Goal: Task Accomplishment & Management: Manage account settings

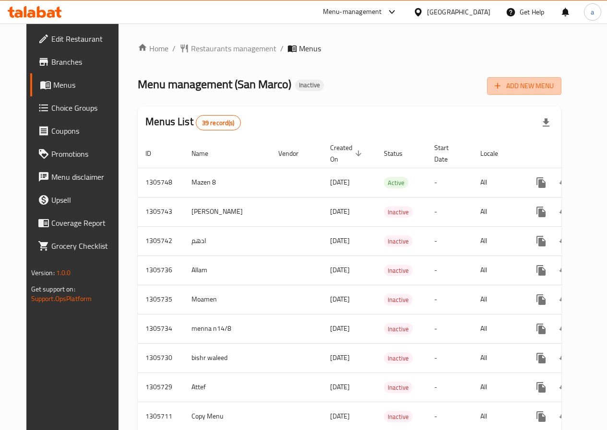
click at [554, 85] on span "Add New Menu" at bounding box center [524, 86] width 59 height 12
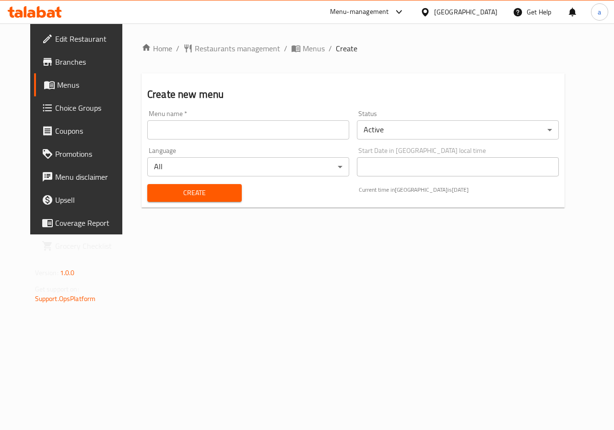
click at [303, 130] on input "text" at bounding box center [248, 129] width 202 height 19
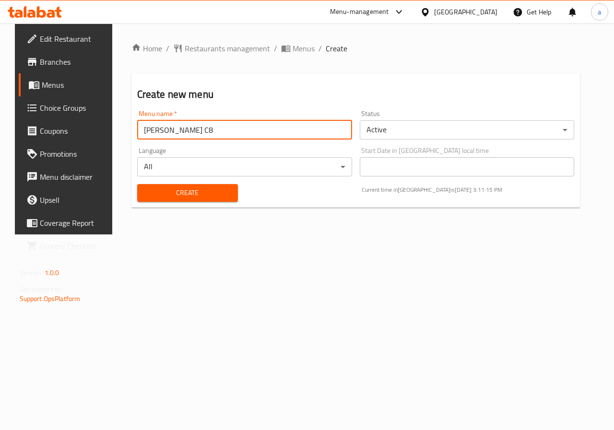
type input "[PERSON_NAME] C8"
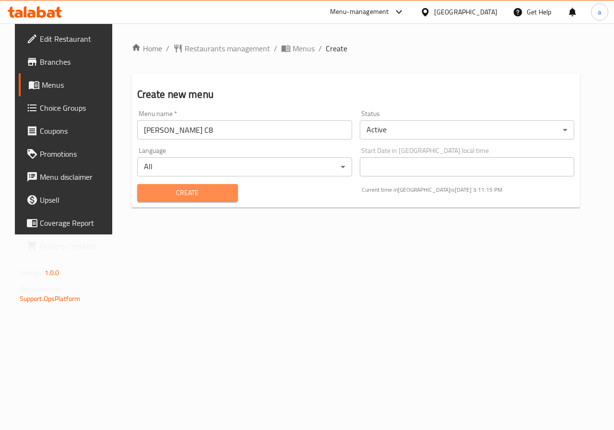
click at [176, 190] on span "Create" at bounding box center [187, 193] width 85 height 12
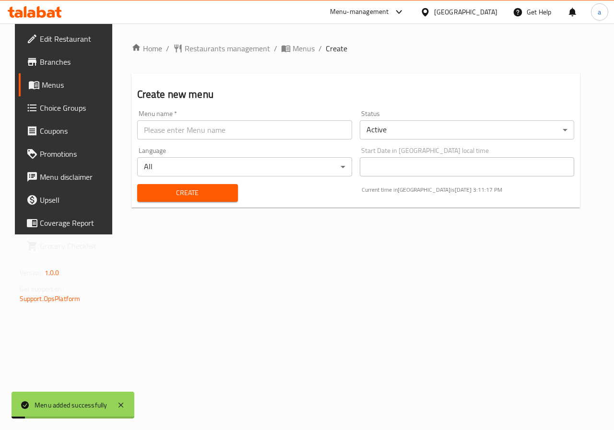
click at [54, 82] on span "Menus" at bounding box center [76, 85] width 68 height 12
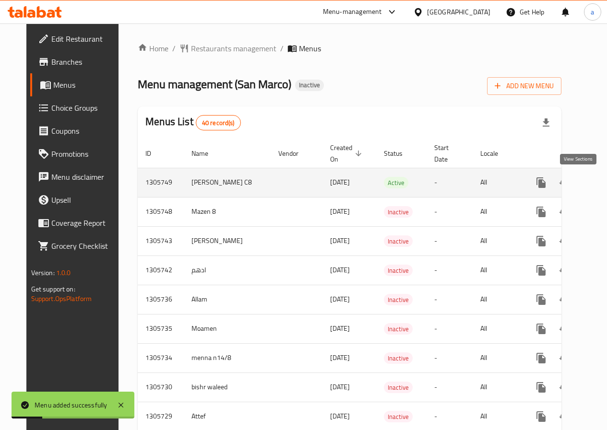
click at [599, 185] on link "enhanced table" at bounding box center [610, 182] width 23 height 23
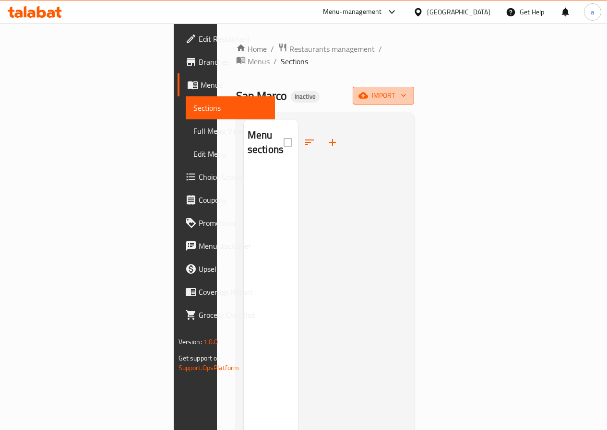
click at [368, 93] on icon "button" at bounding box center [363, 96] width 10 height 6
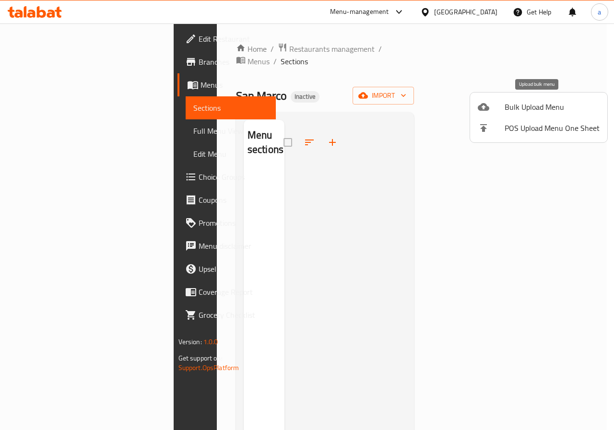
click at [519, 98] on li "Bulk Upload Menu" at bounding box center [538, 106] width 137 height 21
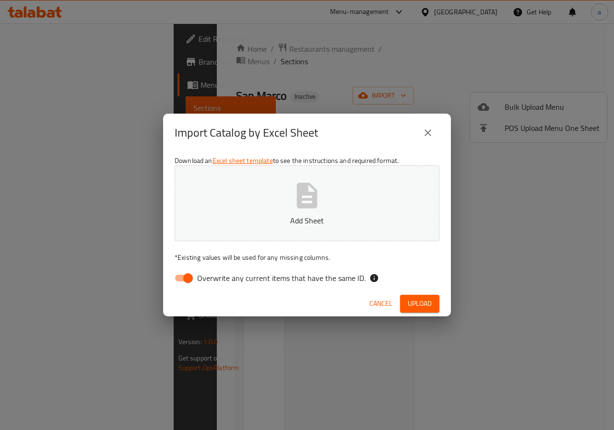
click at [321, 191] on icon "button" at bounding box center [307, 195] width 31 height 31
click at [188, 282] on input "Overwrite any current items that have the same ID." at bounding box center [188, 278] width 55 height 18
checkbox input "false"
click at [423, 297] on button "Upload" at bounding box center [419, 304] width 39 height 18
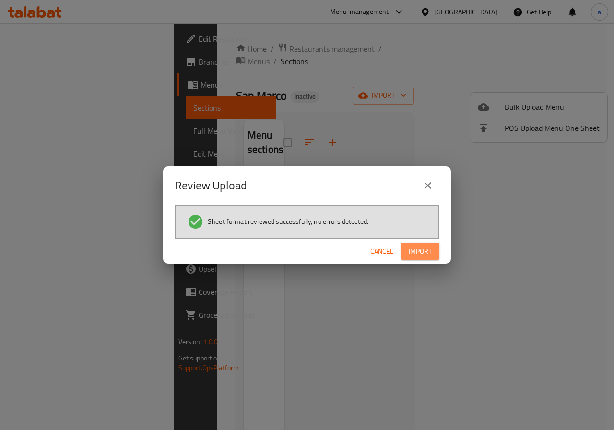
click at [423, 251] on span "Import" at bounding box center [420, 252] width 23 height 12
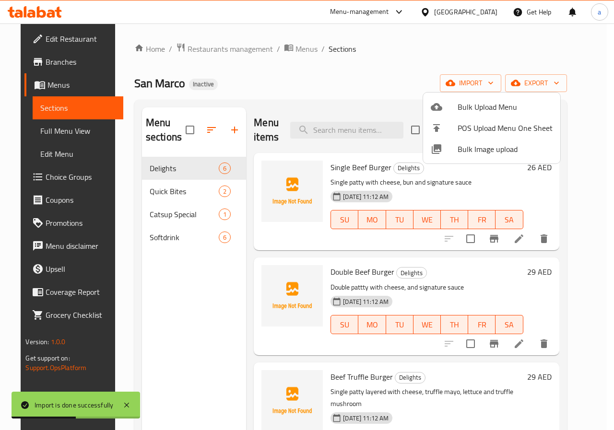
click at [47, 132] on div at bounding box center [307, 215] width 614 height 430
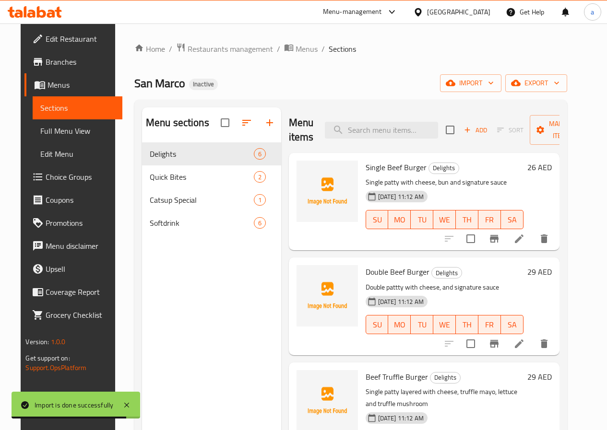
click at [40, 130] on span "Full Menu View" at bounding box center [77, 131] width 74 height 12
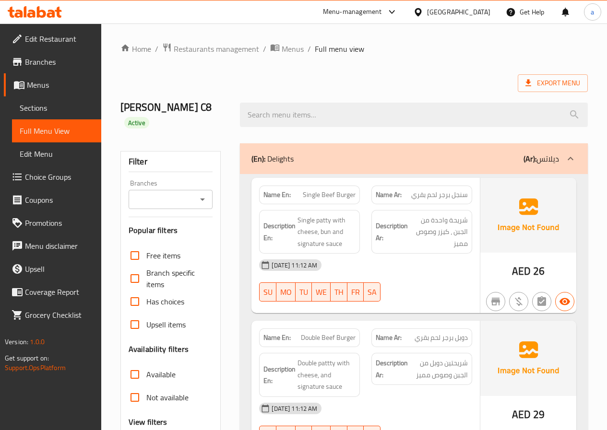
click at [347, 97] on div at bounding box center [413, 115] width 359 height 36
click at [242, 97] on div at bounding box center [413, 115] width 359 height 36
click at [300, 80] on div "Export Menu" at bounding box center [353, 83] width 467 height 18
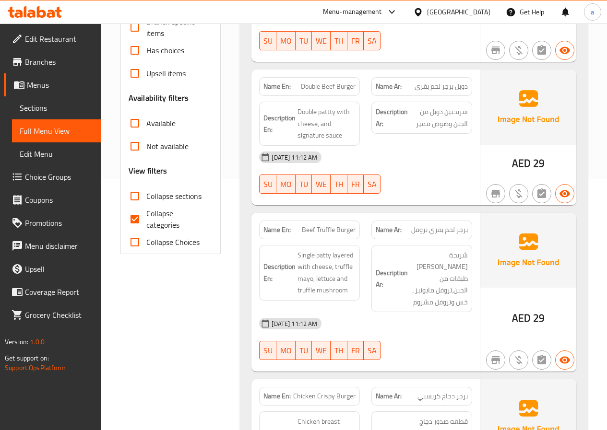
click at [405, 146] on div "[DATE] 11:12 AM" at bounding box center [365, 157] width 224 height 23
click at [390, 146] on div "[DATE] 11:12 AM" at bounding box center [365, 157] width 224 height 23
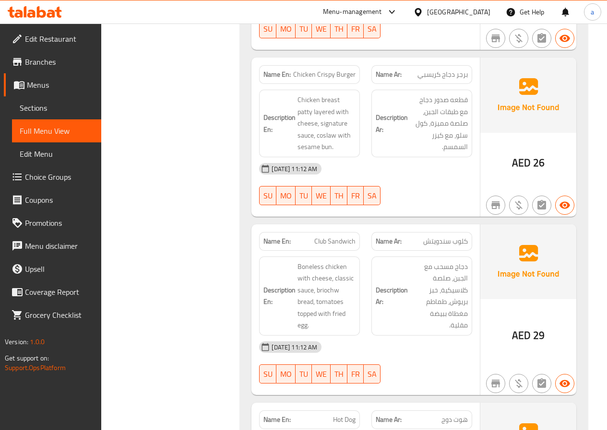
click at [406, 157] on div "[DATE] 11:12 AM" at bounding box center [365, 168] width 224 height 23
click at [409, 157] on div "[DATE] 11:12 AM" at bounding box center [365, 168] width 224 height 23
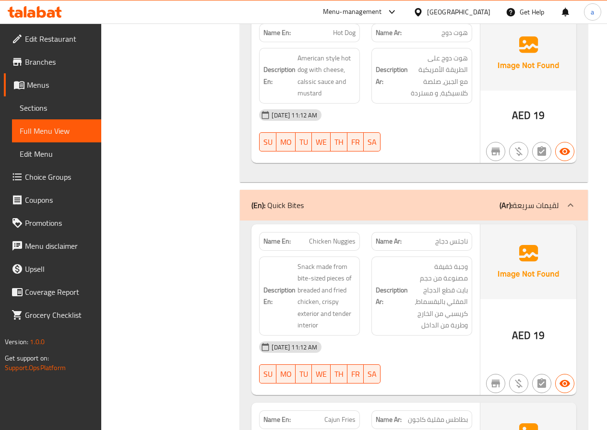
click at [393, 133] on div "Name En: Hot Dog Name Ar: هوت دوج Description En: American style hot dog with c…" at bounding box center [365, 89] width 228 height 147
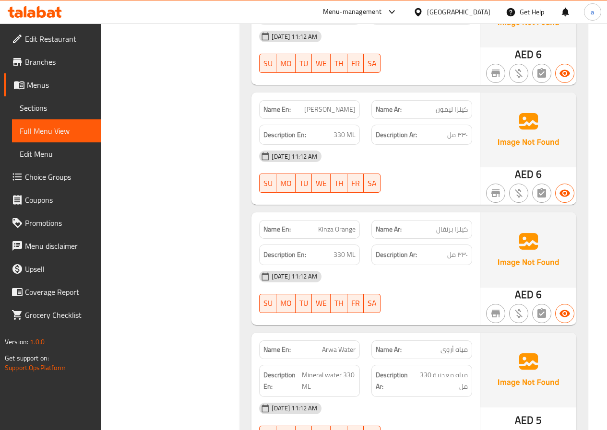
scroll to position [2134, 0]
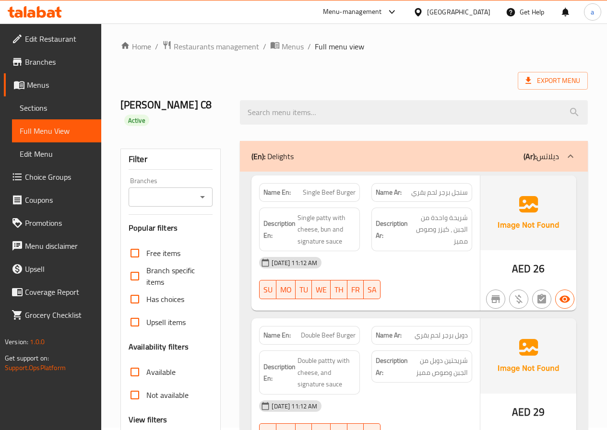
click at [24, 90] on icon at bounding box center [19, 85] width 12 height 12
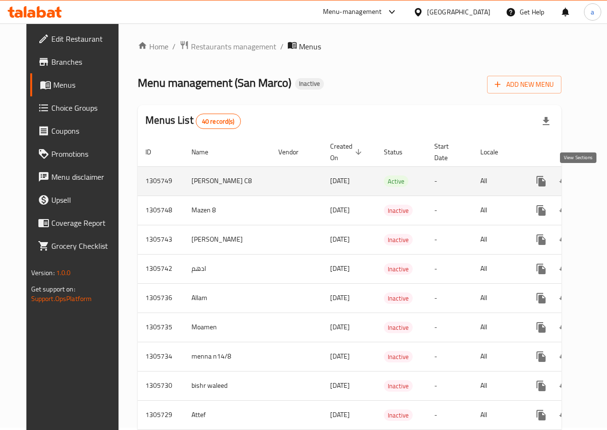
click at [599, 180] on link "enhanced table" at bounding box center [610, 181] width 23 height 23
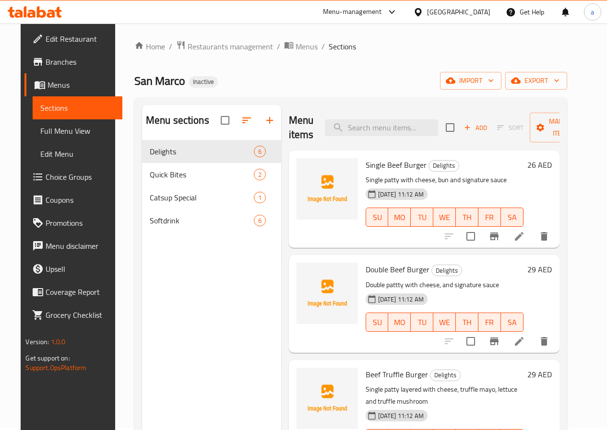
click at [525, 338] on li at bounding box center [519, 341] width 27 height 17
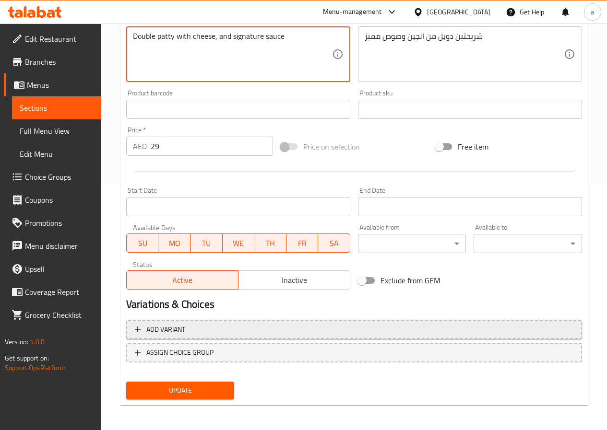
scroll to position [248, 0]
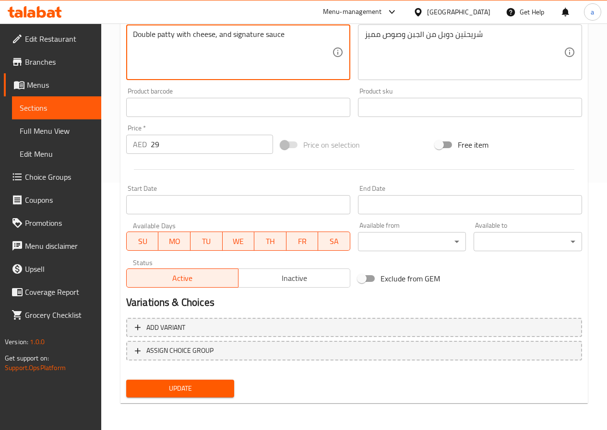
type textarea "Double patty with cheese, and signature sauce"
click at [195, 392] on span "Update" at bounding box center [180, 389] width 93 height 12
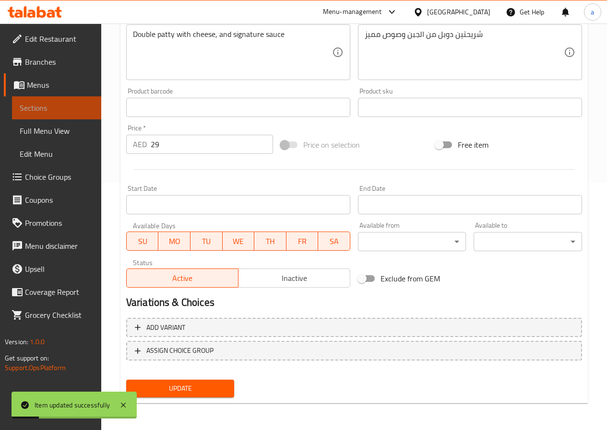
click at [60, 99] on link "Sections" at bounding box center [56, 107] width 89 height 23
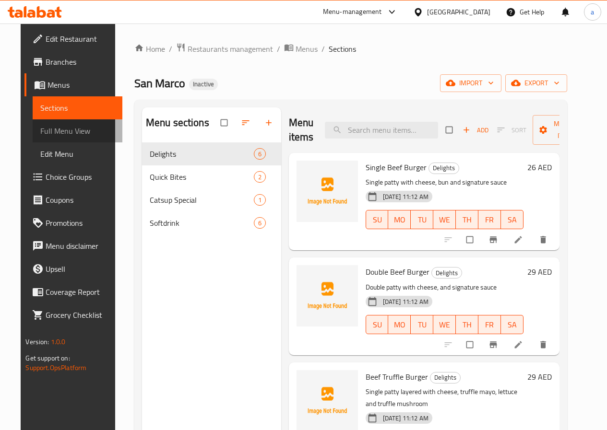
click at [66, 131] on span "Full Menu View" at bounding box center [77, 131] width 74 height 12
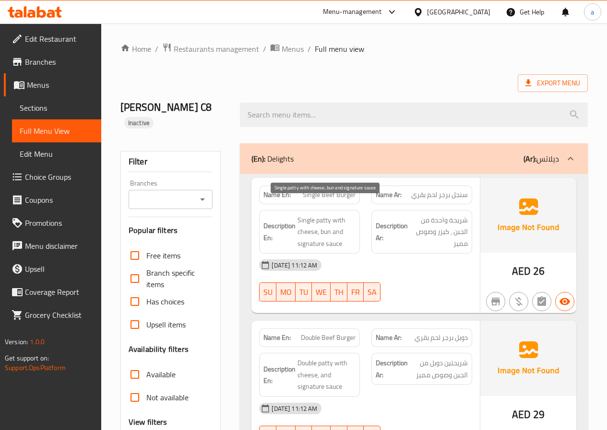
click at [306, 227] on span "Single patty with cheese, bun and signature sauce" at bounding box center [326, 231] width 58 height 35
copy span "signature"
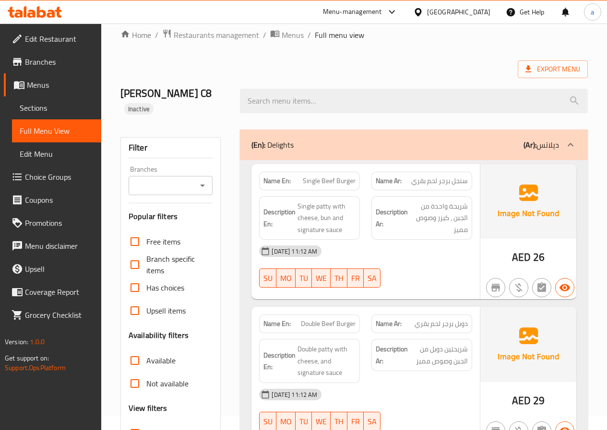
scroll to position [1408, 0]
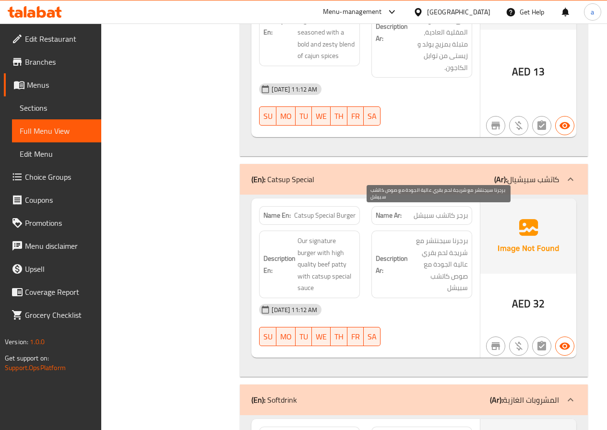
click at [443, 235] on span "برجرنا سيجنتشر مع شريجة لحم بقري عالية الجودة مع صوص كاتشب سبيشل" at bounding box center [439, 264] width 58 height 59
copy span "سيجنتشر"
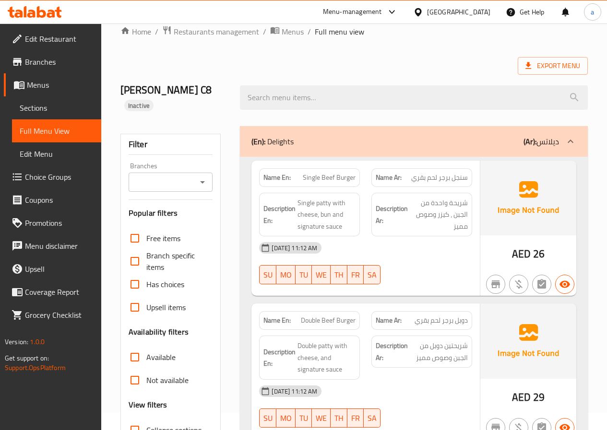
scroll to position [0, 0]
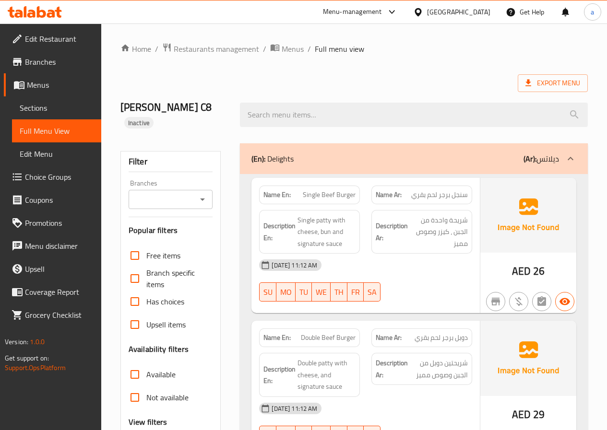
click at [49, 107] on span "Sections" at bounding box center [57, 108] width 74 height 12
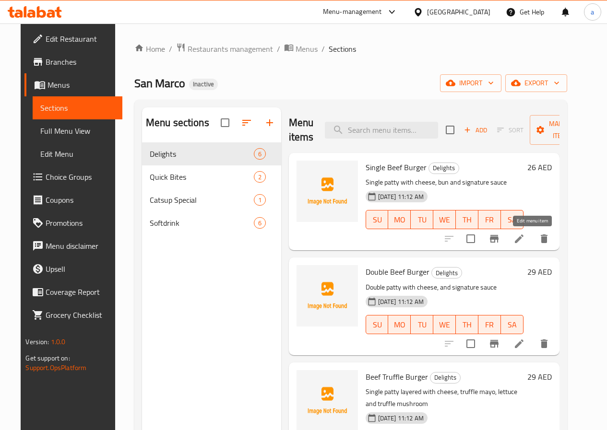
click at [523, 238] on icon at bounding box center [519, 239] width 9 height 9
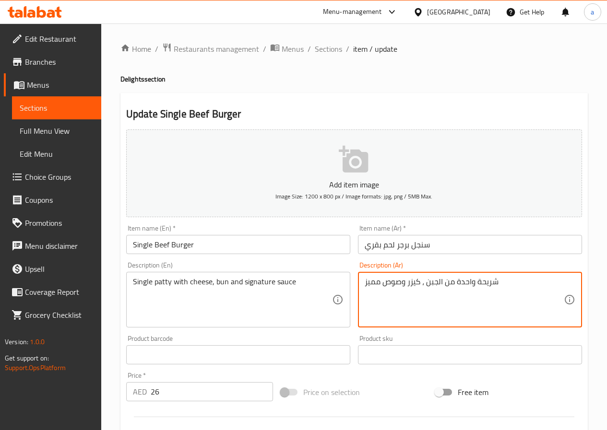
click at [372, 283] on textarea "شريحة واحدة من الجبن ، كيزر وصوص مميز" at bounding box center [464, 300] width 199 height 46
paste textarea "سيجنتشر"
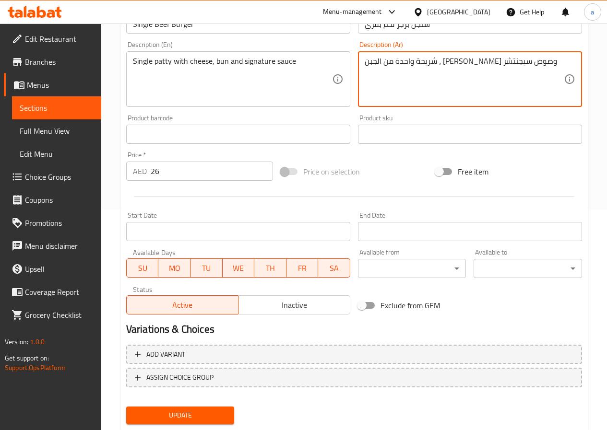
scroll to position [248, 0]
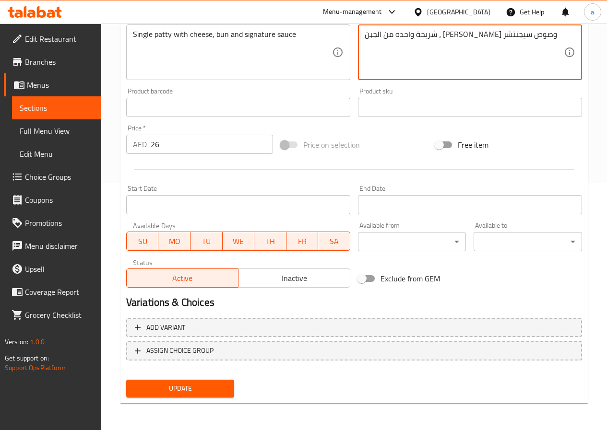
type textarea "شريحة واحدة من الجبن ، [PERSON_NAME] وصوص سيجنتشر"
click at [157, 386] on span "Update" at bounding box center [180, 389] width 93 height 12
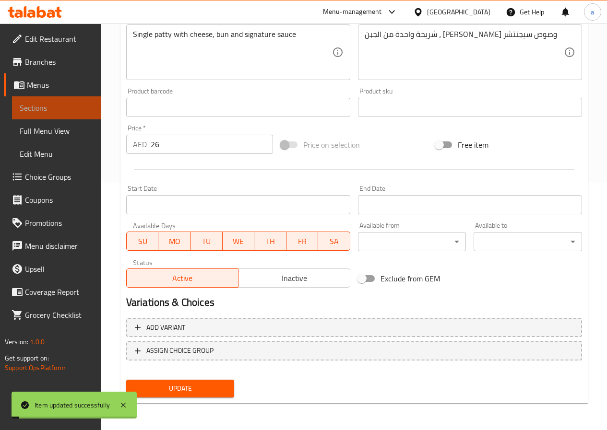
click at [61, 109] on span "Sections" at bounding box center [57, 108] width 74 height 12
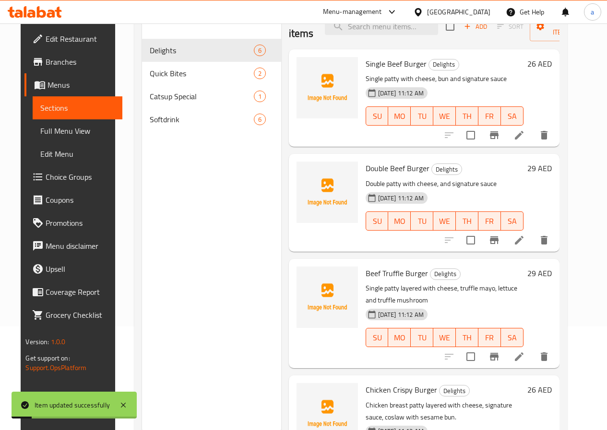
scroll to position [86, 0]
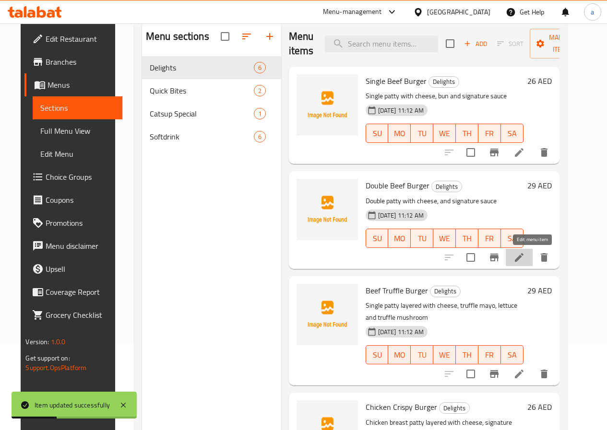
click at [525, 256] on icon at bounding box center [519, 258] width 12 height 12
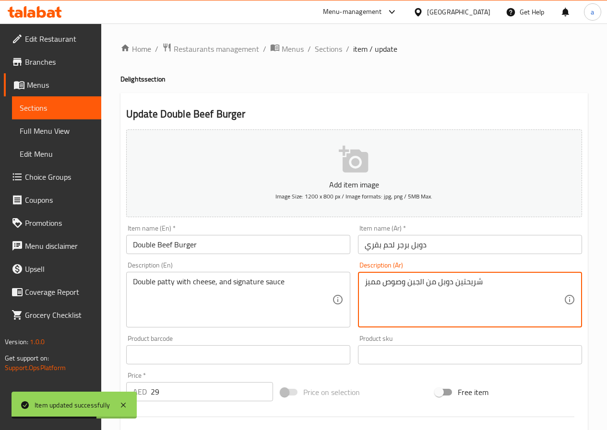
click at [373, 281] on textarea "شريحتين دوبل من الجبن وصوص مميز" at bounding box center [464, 300] width 199 height 46
paste textarea "سيجنتشر"
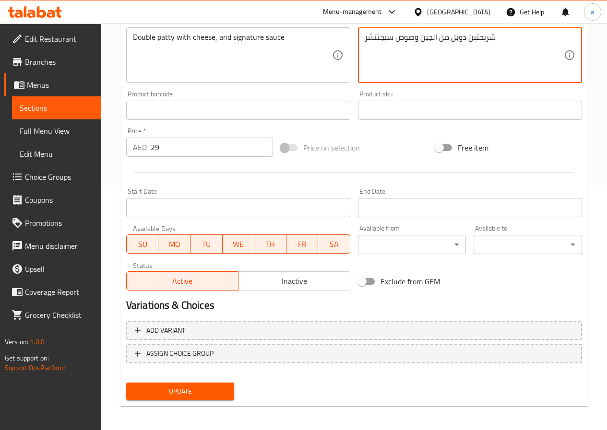
scroll to position [248, 0]
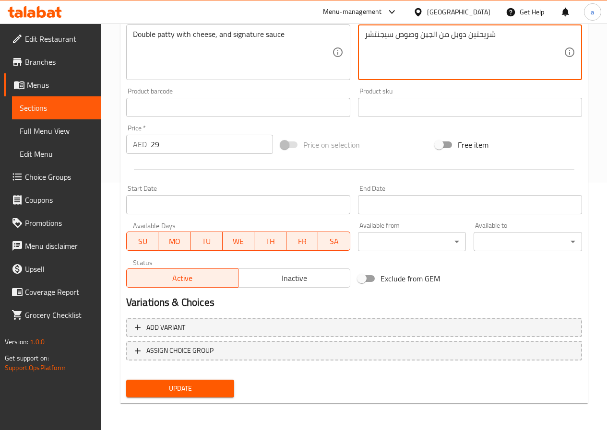
type textarea "شريحتين دوبل من الجبن وصوص سيجنتشر"
click at [227, 386] on button "Update" at bounding box center [180, 389] width 108 height 18
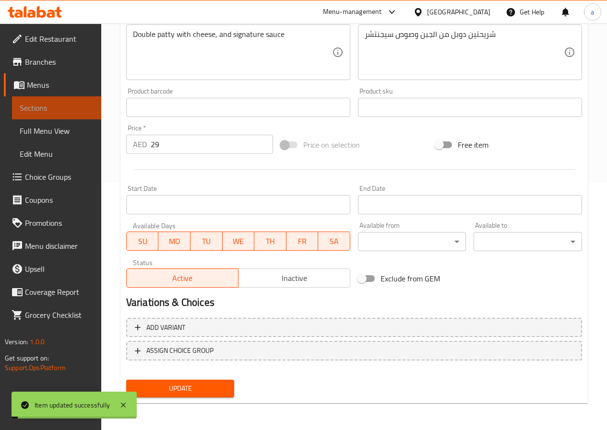
click at [62, 106] on span "Sections" at bounding box center [57, 108] width 74 height 12
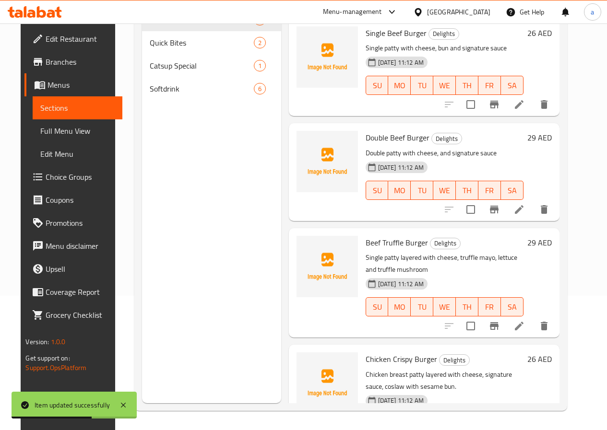
scroll to position [144, 0]
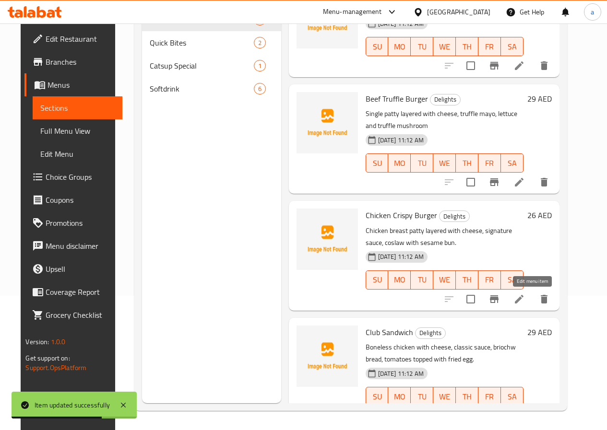
click at [525, 304] on icon at bounding box center [519, 300] width 12 height 12
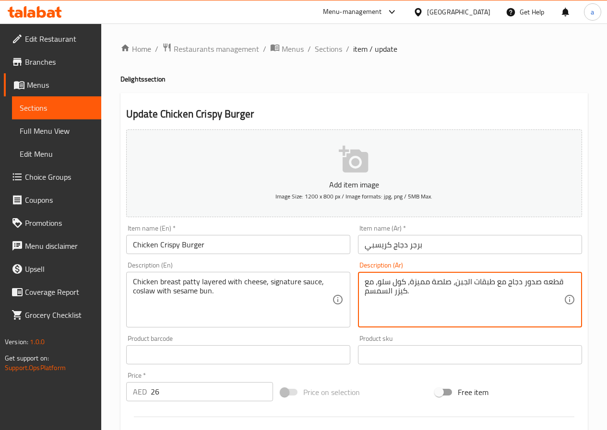
click at [423, 283] on textarea "قطعه صدور دجاج مع طبقات الجبن، صلصة مميزة، كول سلو، مع كيزر السمسم." at bounding box center [464, 300] width 199 height 46
paste textarea "سيجنتشر"
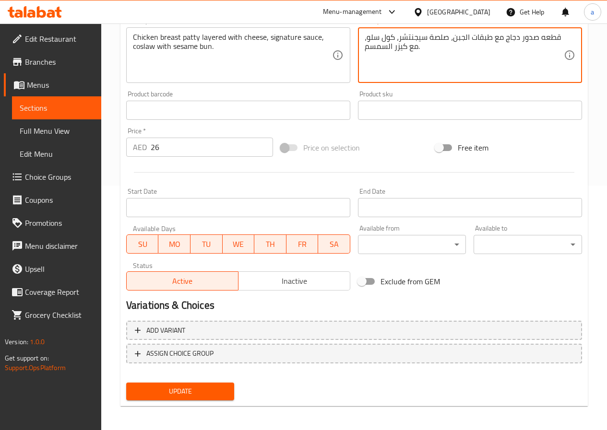
scroll to position [248, 0]
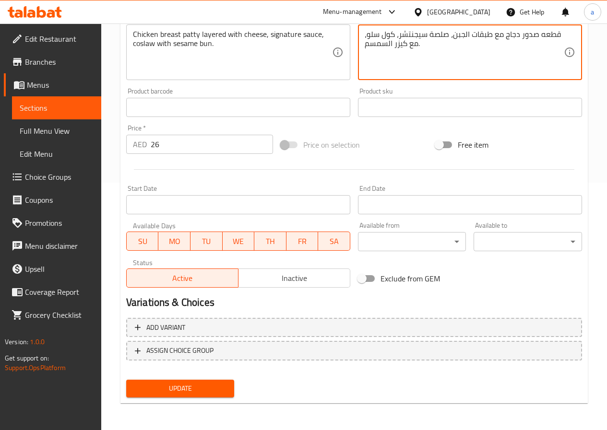
type textarea "قطعه صدور دجاج مع طبقات الجبن، صلصة سيجنتشر، كول سلو، مع كيزر السمسم."
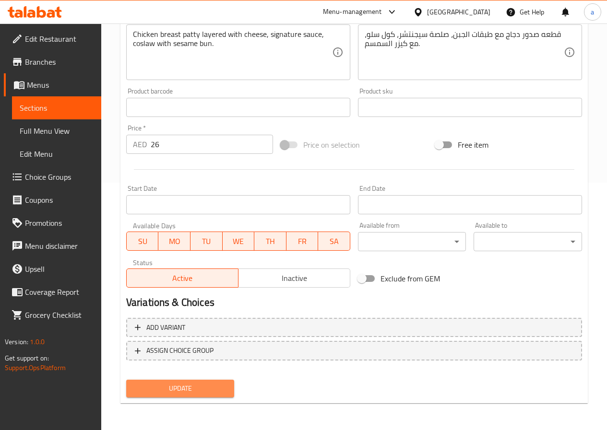
click at [175, 381] on button "Update" at bounding box center [180, 389] width 108 height 18
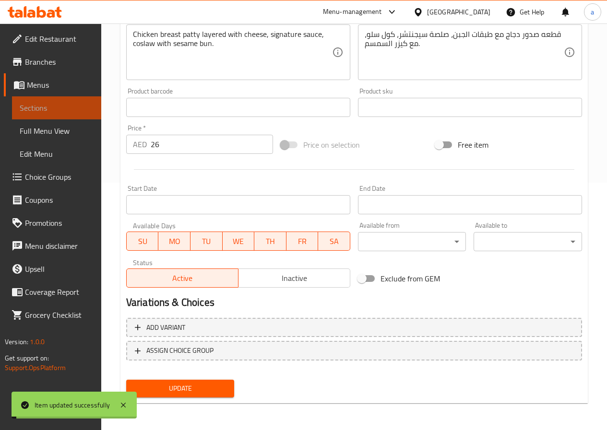
click at [73, 105] on span "Sections" at bounding box center [57, 108] width 74 height 12
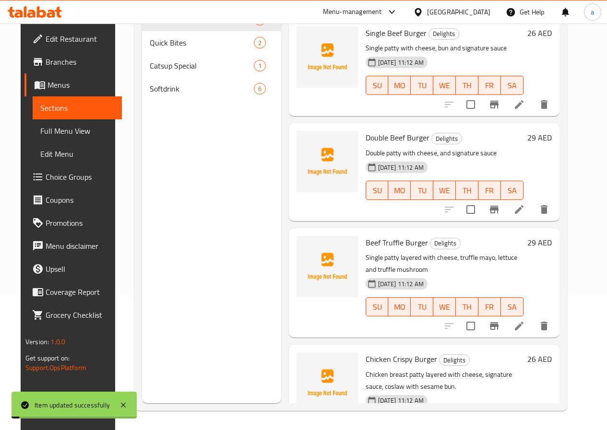
scroll to position [134, 0]
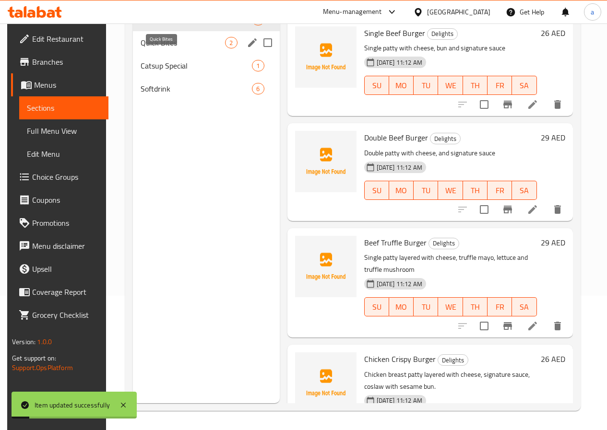
click at [179, 48] on span "Quick Bites" at bounding box center [183, 43] width 84 height 12
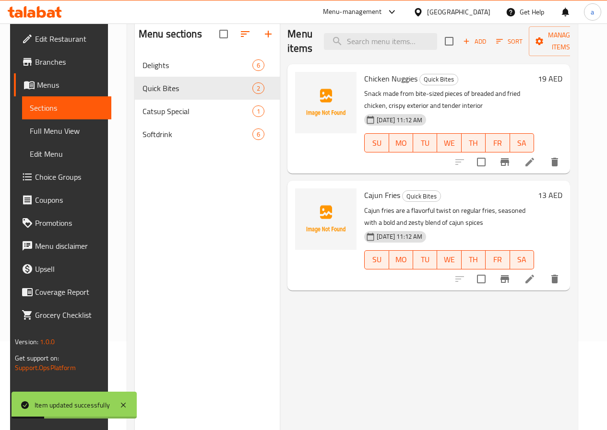
scroll to position [38, 0]
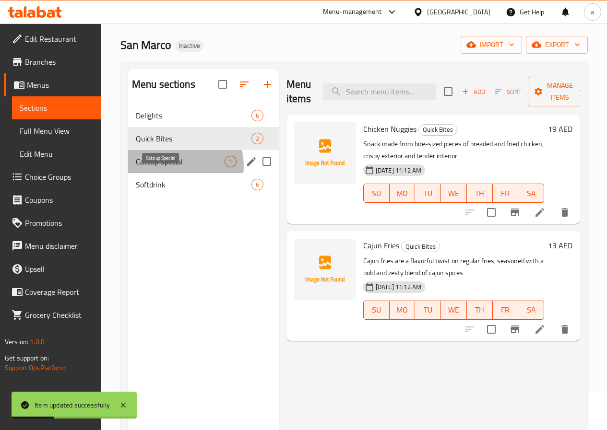
click at [176, 167] on span "Catsup Special" at bounding box center [180, 162] width 89 height 12
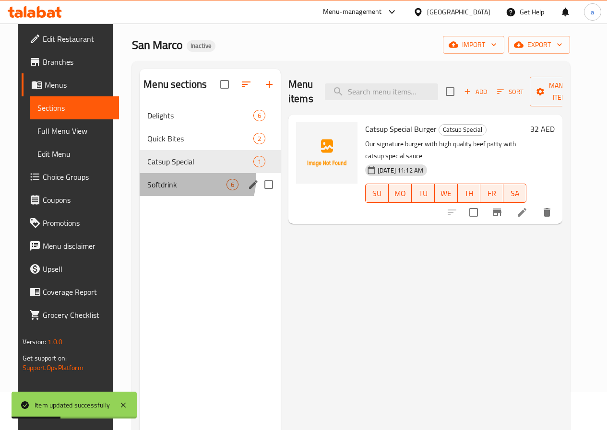
click at [173, 192] on div "Softdrink 6" at bounding box center [210, 184] width 141 height 23
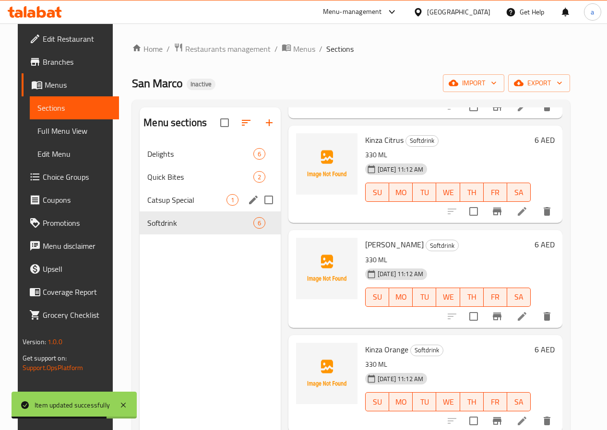
click at [169, 208] on div "Catsup Special 1" at bounding box center [210, 200] width 141 height 23
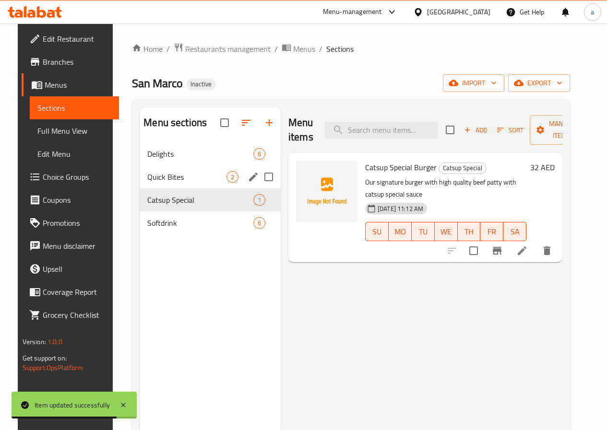
click at [172, 183] on span "Quick Bites" at bounding box center [186, 177] width 79 height 12
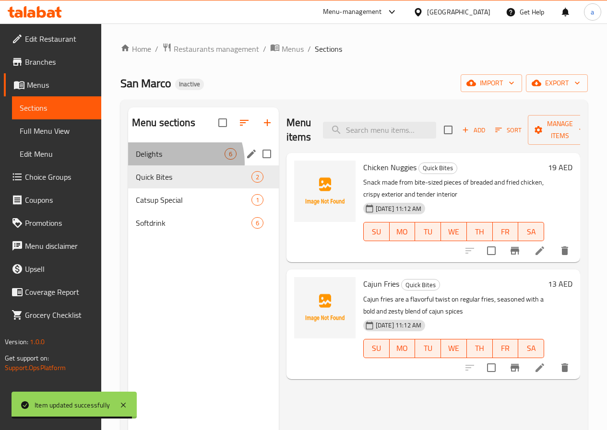
click at [171, 165] on div "Delights 6" at bounding box center [203, 153] width 151 height 23
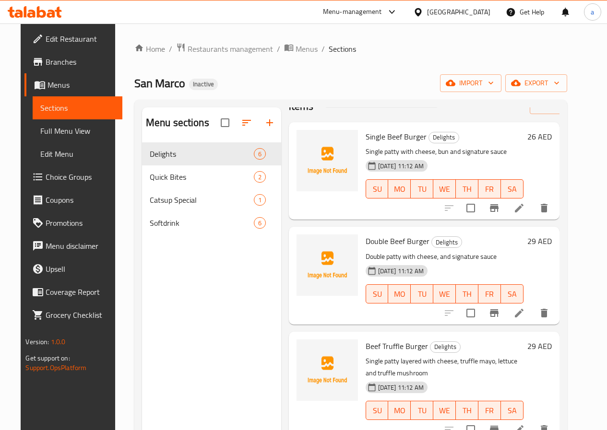
scroll to position [48, 0]
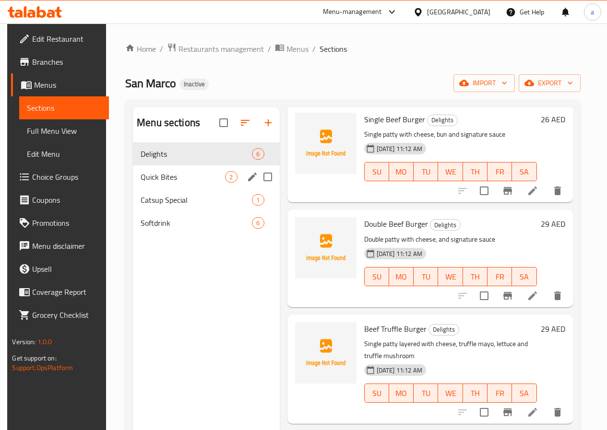
click at [154, 183] on span "Quick Bites" at bounding box center [183, 177] width 84 height 12
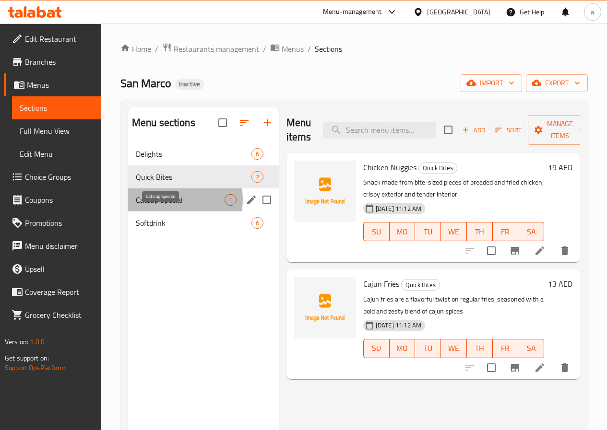
click at [165, 206] on span "Catsup Special" at bounding box center [180, 200] width 89 height 12
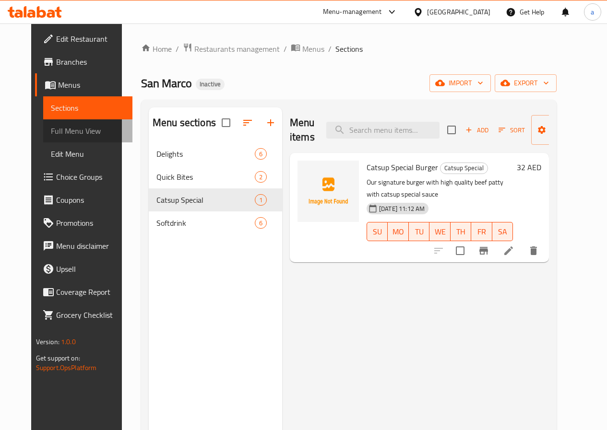
click at [61, 134] on span "Full Menu View" at bounding box center [88, 131] width 74 height 12
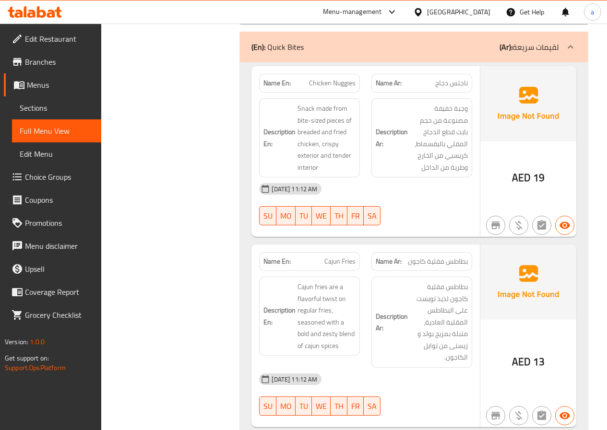
scroll to position [1126, 0]
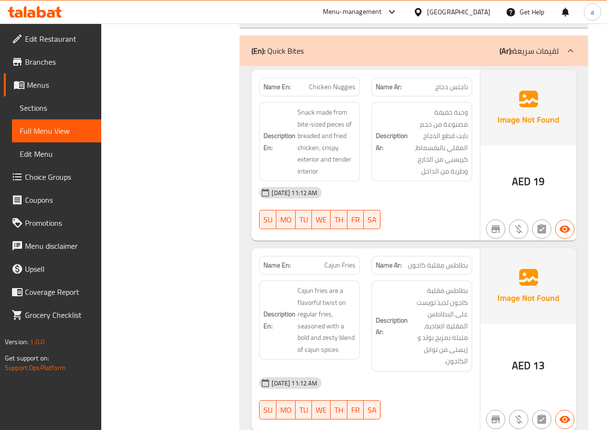
click at [40, 90] on span "Menus" at bounding box center [60, 85] width 67 height 12
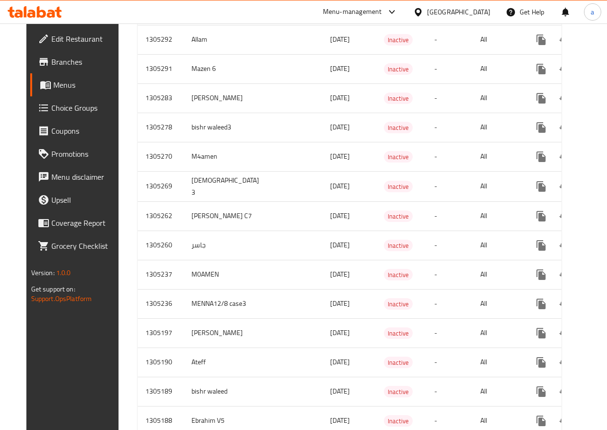
scroll to position [553, 0]
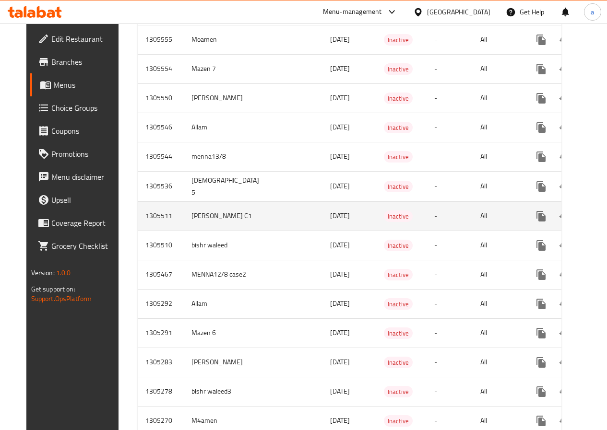
click at [604, 215] on icon "enhanced table" at bounding box center [610, 217] width 12 height 12
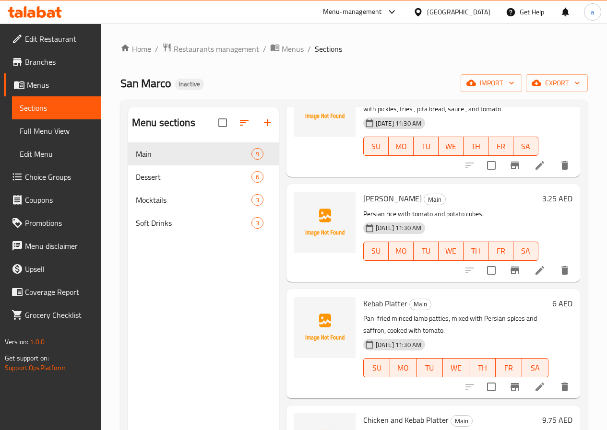
scroll to position [503, 0]
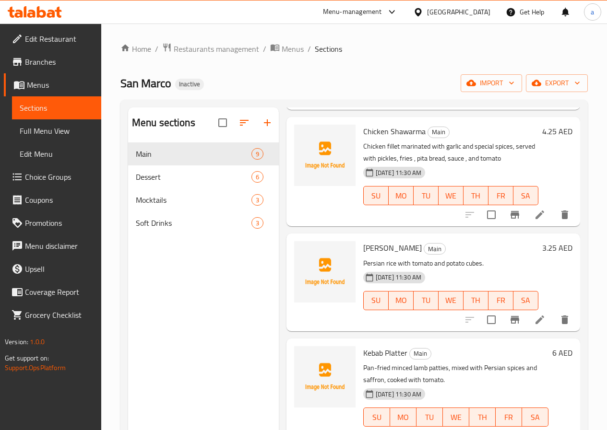
click at [51, 99] on link "Sections" at bounding box center [56, 107] width 89 height 23
click at [57, 83] on span "Menus" at bounding box center [60, 85] width 67 height 12
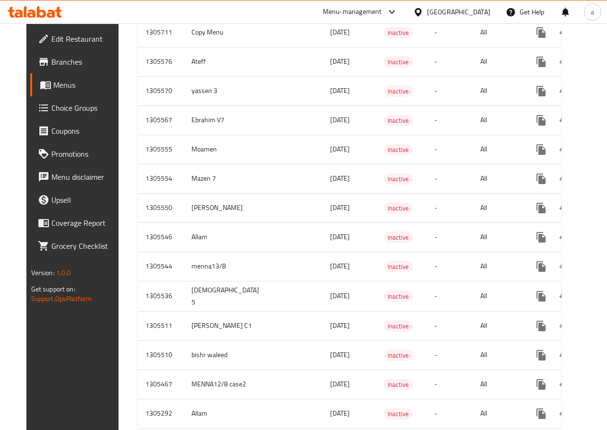
scroll to position [528, 0]
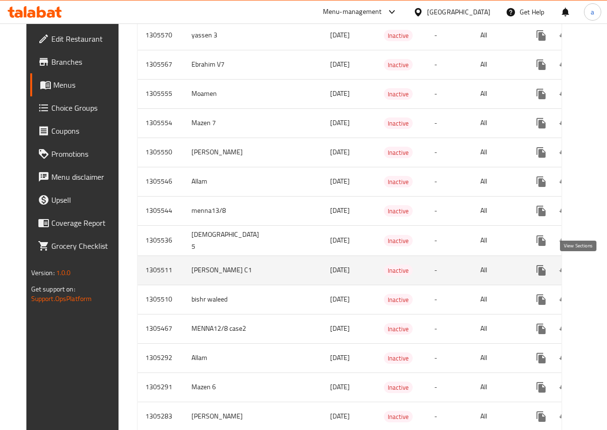
click at [604, 269] on icon "enhanced table" at bounding box center [610, 271] width 12 height 12
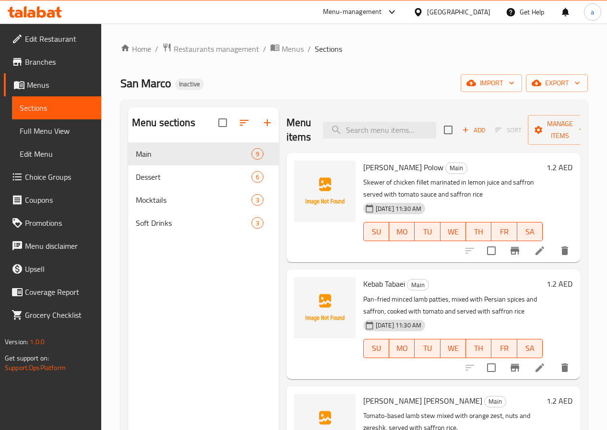
scroll to position [48, 0]
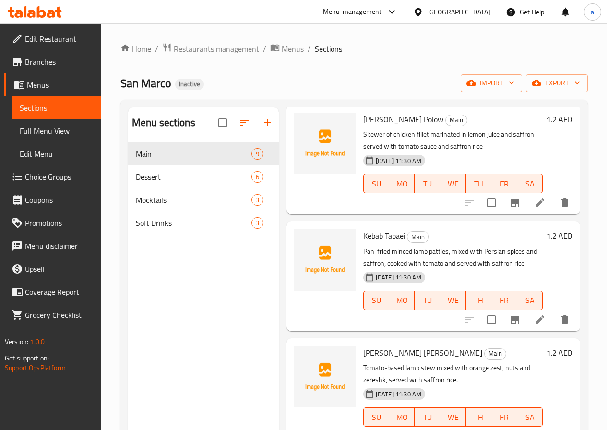
click at [63, 132] on span "Full Menu View" at bounding box center [57, 131] width 74 height 12
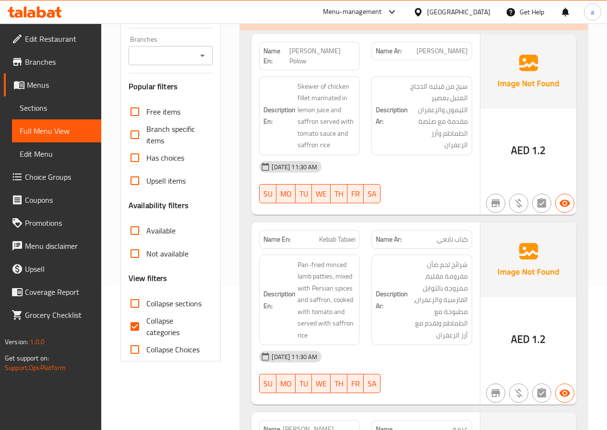
scroll to position [192, 0]
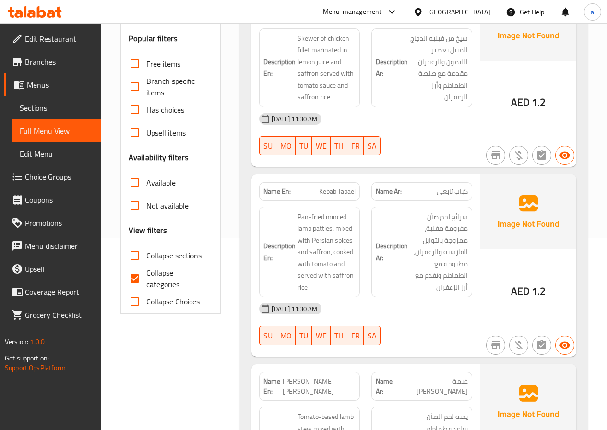
click at [62, 110] on span "Sections" at bounding box center [57, 108] width 74 height 12
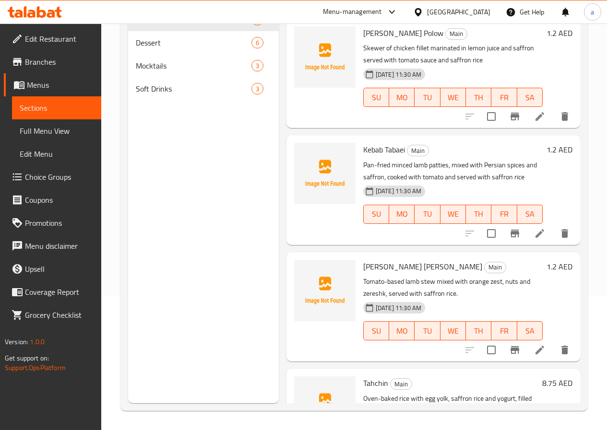
scroll to position [134, 0]
click at [539, 236] on li at bounding box center [539, 233] width 27 height 17
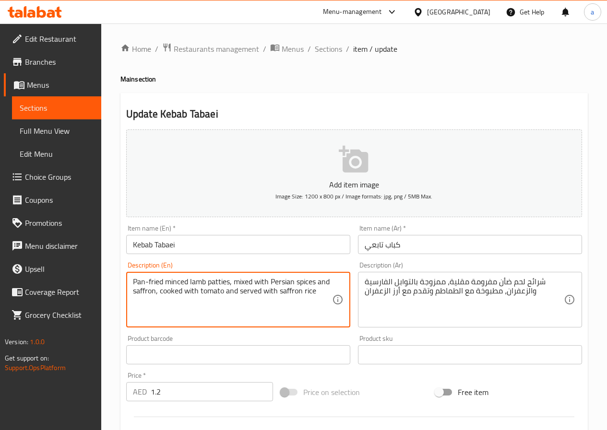
click at [195, 278] on textarea "Pan-fried minced lamb patties, mixed with Persian spices and saffron, cooked wi…" at bounding box center [232, 300] width 199 height 46
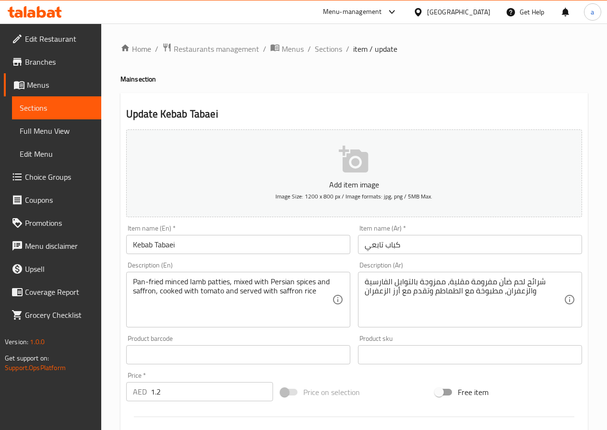
click at [180, 284] on textarea "Pan-fried minced lamb patties, mixed with Persian spices and saffron, cooked wi…" at bounding box center [232, 300] width 199 height 46
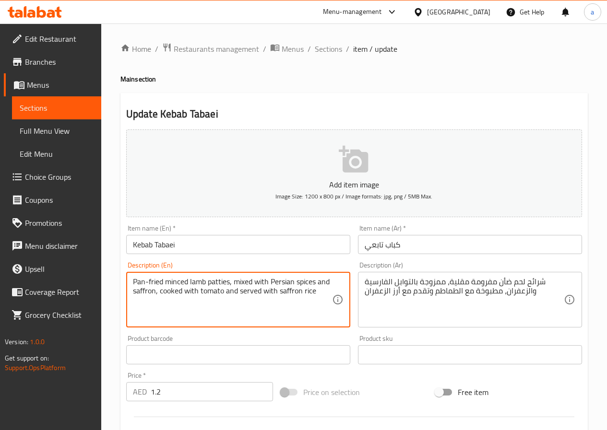
click at [180, 284] on textarea "Pan-fried minced lamb patties, mixed with Persian spices and saffron, cooked wi…" at bounding box center [232, 300] width 199 height 46
click at [43, 61] on span "Branches" at bounding box center [59, 62] width 69 height 12
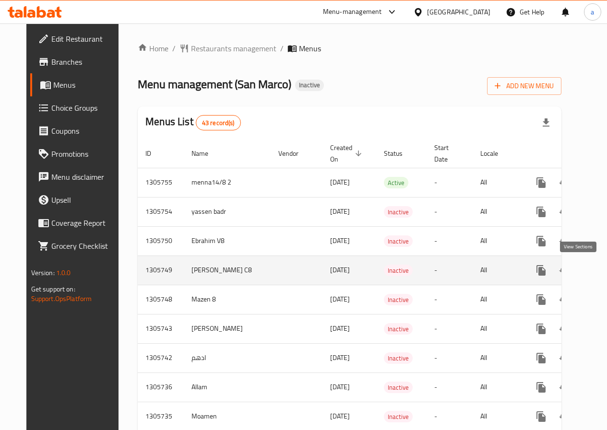
click at [604, 265] on icon "enhanced table" at bounding box center [610, 271] width 12 height 12
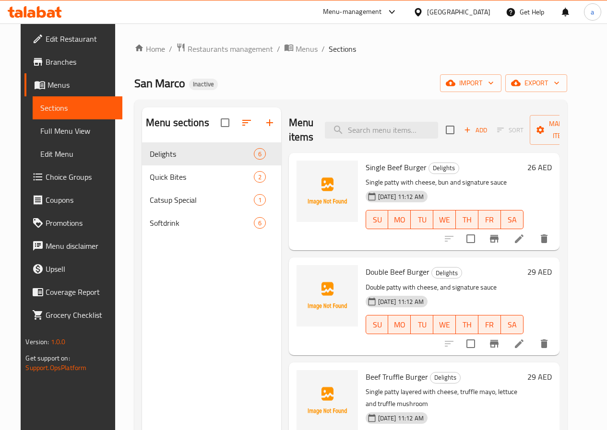
click at [44, 132] on span "Full Menu View" at bounding box center [77, 131] width 74 height 12
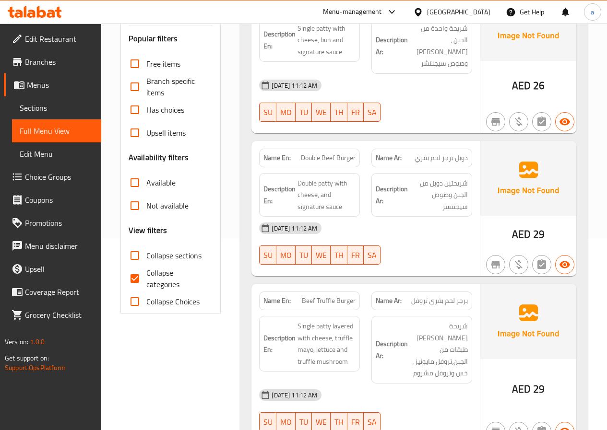
scroll to position [240, 0]
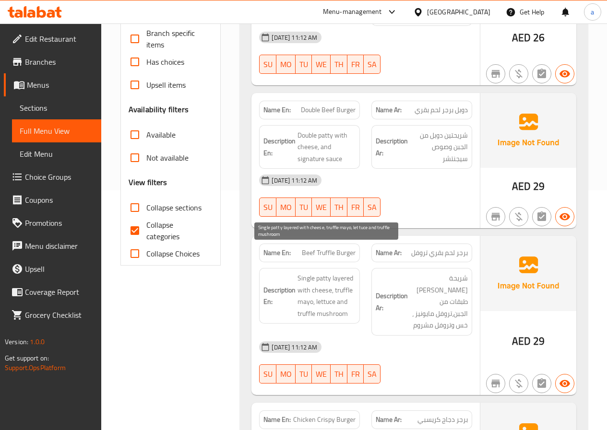
click at [340, 272] on span "Single patty layered with cheese, truffle mayo, lettuce and truffle mushroom" at bounding box center [326, 295] width 58 height 47
click at [341, 272] on span "Single patty layered with cheese, truffle mayo, lettuce and truffle mushroom" at bounding box center [326, 295] width 58 height 47
drag, startPoint x: 341, startPoint y: 250, endPoint x: 351, endPoint y: 254, distance: 11.2
click at [351, 272] on span "Single patty layered with cheese, truffle mayo, lettuce and truffle mushroom" at bounding box center [326, 295] width 58 height 47
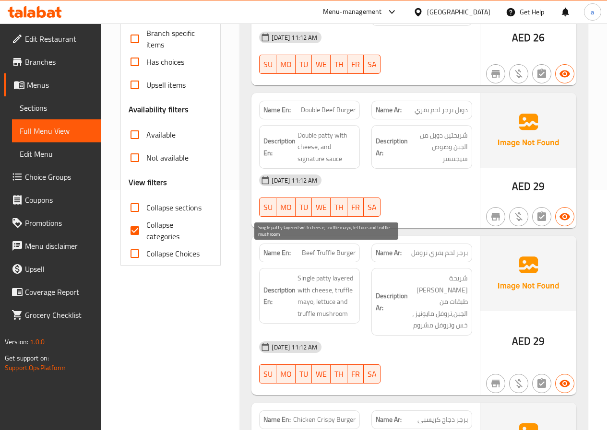
click at [347, 272] on span "Single patty layered with cheese, truffle mayo, lettuce and truffle mushroom" at bounding box center [326, 295] width 58 height 47
drag, startPoint x: 349, startPoint y: 259, endPoint x: 337, endPoint y: 254, distance: 13.5
click at [337, 272] on span "Single patty layered with cheese, truffle mayo, lettuce and truffle mushroom" at bounding box center [326, 295] width 58 height 47
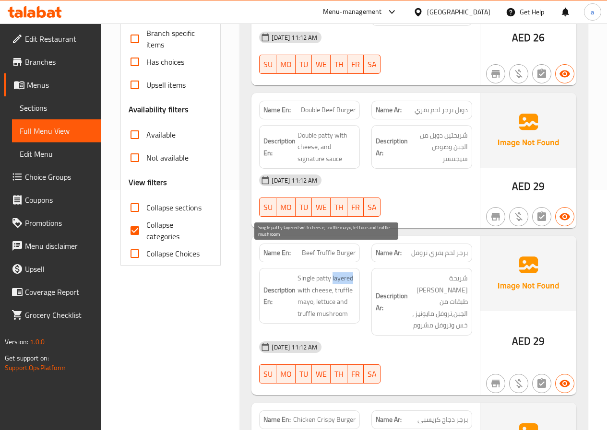
copy span "layered"
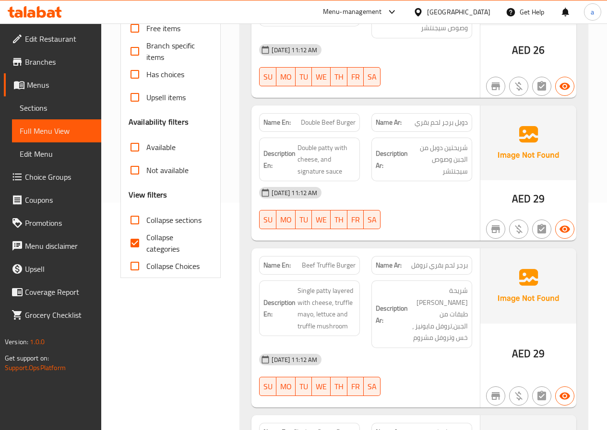
scroll to position [165, 0]
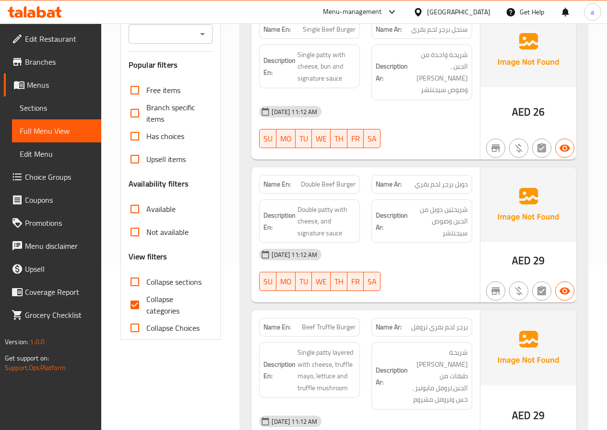
click at [33, 126] on span "Full Menu View" at bounding box center [57, 131] width 74 height 12
click at [45, 93] on link "Menus" at bounding box center [52, 84] width 97 height 23
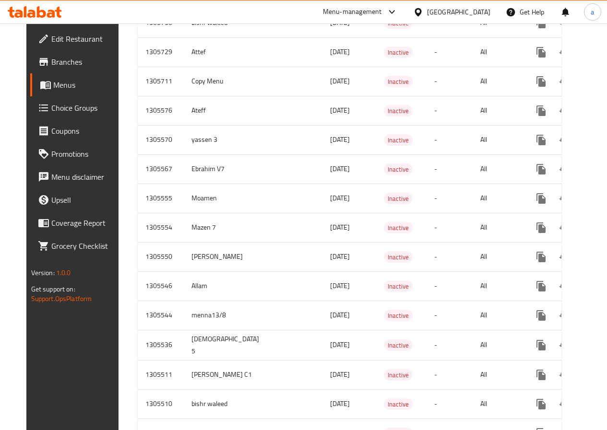
scroll to position [501, 0]
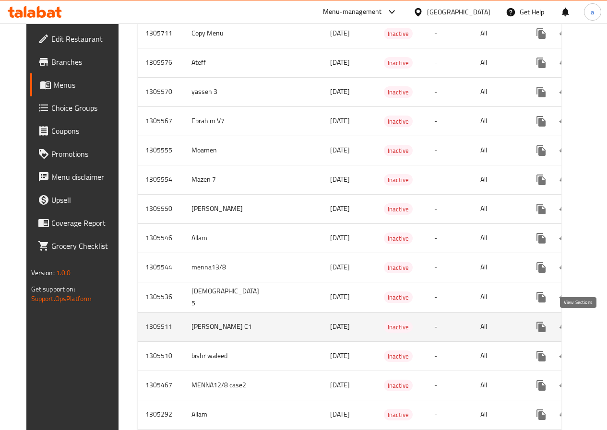
click at [604, 322] on icon "enhanced table" at bounding box center [610, 327] width 12 height 12
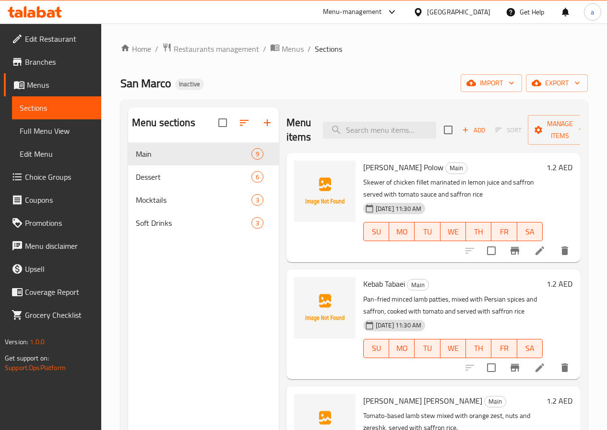
scroll to position [48, 0]
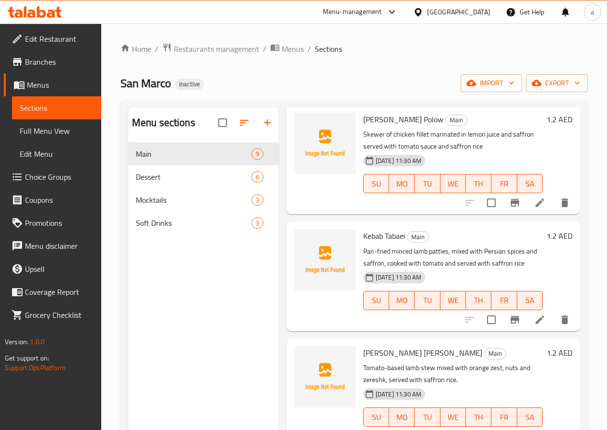
click at [65, 123] on link "Full Menu View" at bounding box center [56, 130] width 89 height 23
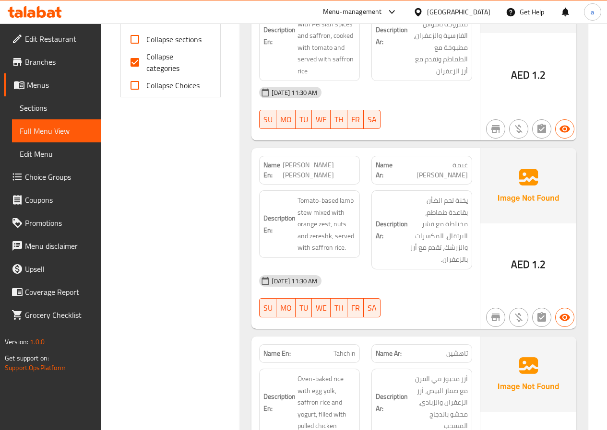
scroll to position [432, 0]
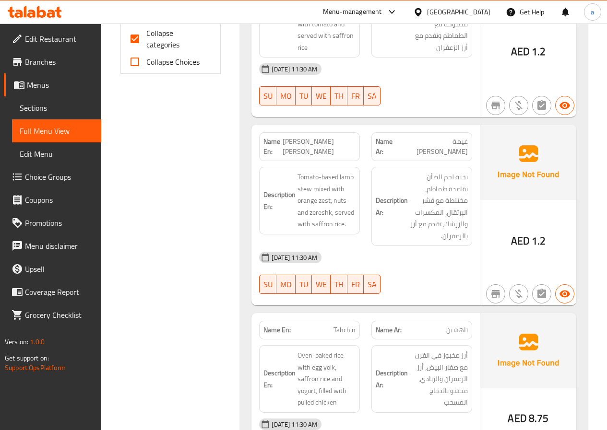
click at [447, 257] on div "[DATE] 11:30 AM SU MO TU WE TH FR SA" at bounding box center [365, 273] width 224 height 54
drag, startPoint x: 339, startPoint y: 375, endPoint x: 296, endPoint y: 378, distance: 42.8
click at [295, 378] on h6 "Description En: Oven-baked rice with egg yolk, saffron rice and yogurt, filled …" at bounding box center [309, 379] width 92 height 59
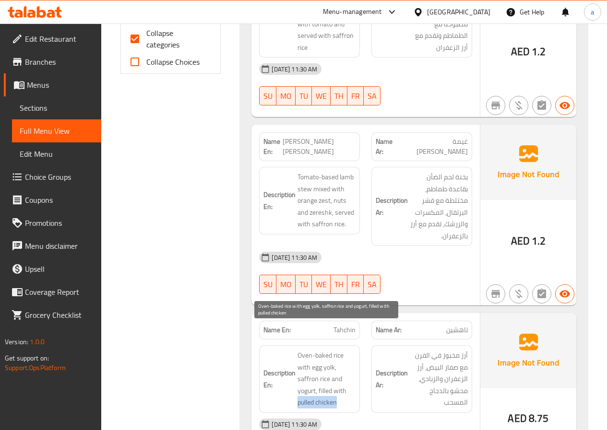
copy span "pulled chicken"
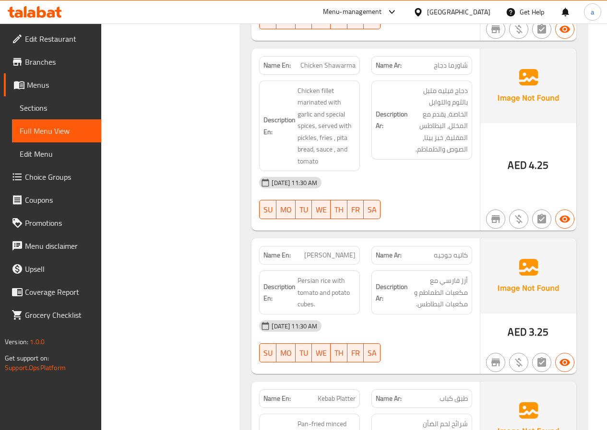
scroll to position [959, 0]
